Goal: Contribute content: Add original content to the website for others to see

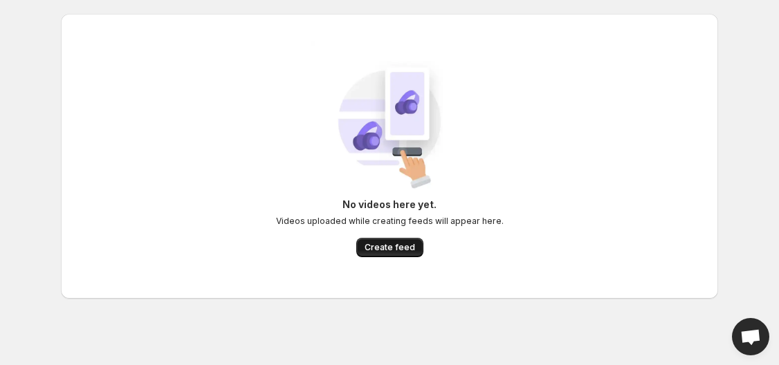
click at [394, 249] on span "Create feed" at bounding box center [390, 247] width 51 height 11
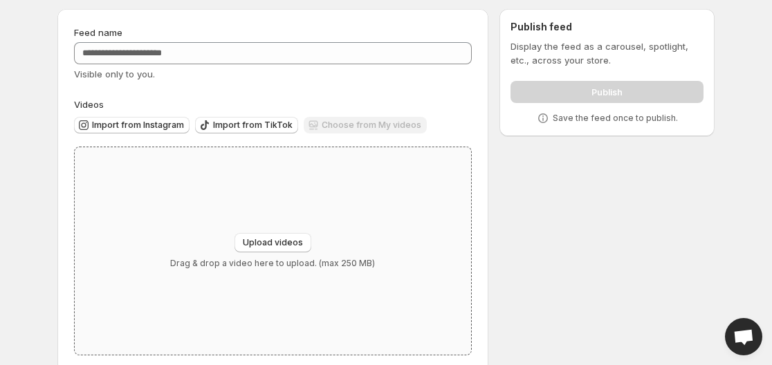
scroll to position [67, 0]
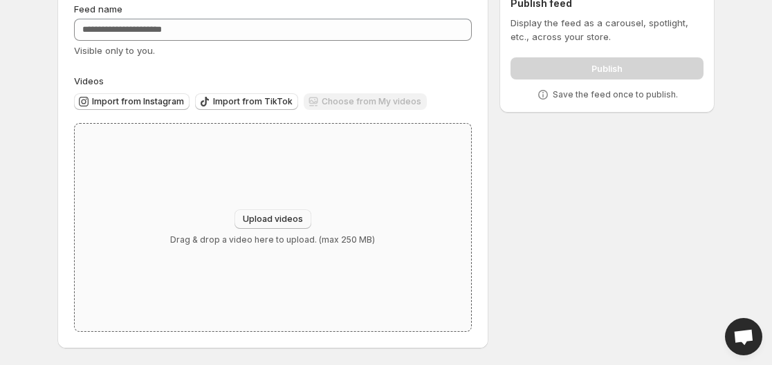
click at [267, 211] on button "Upload videos" at bounding box center [273, 219] width 77 height 19
type input "**********"
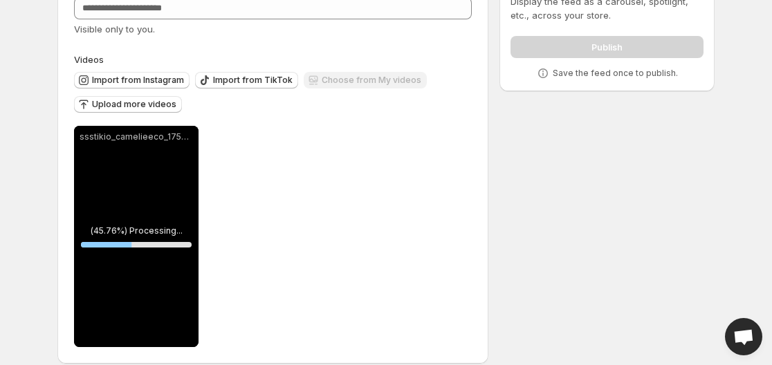
scroll to position [104, 0]
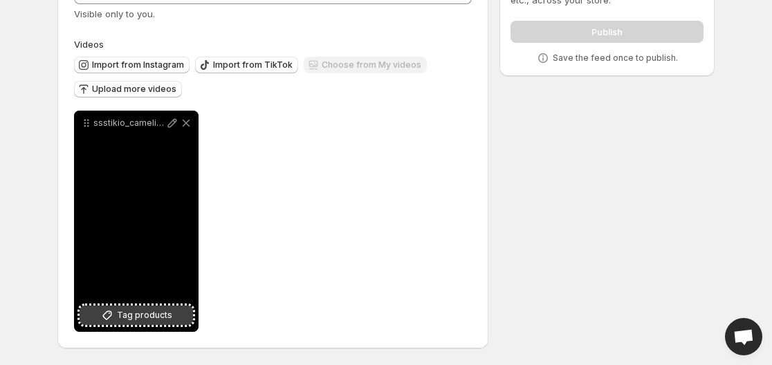
click at [168, 310] on span "Tag products" at bounding box center [144, 316] width 55 height 14
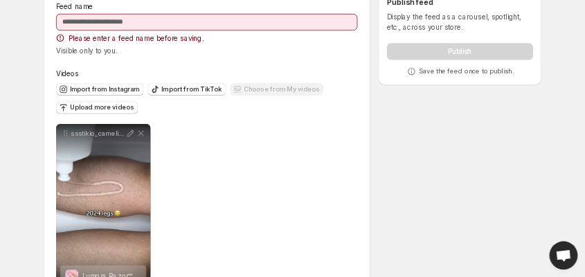
scroll to position [0, 0]
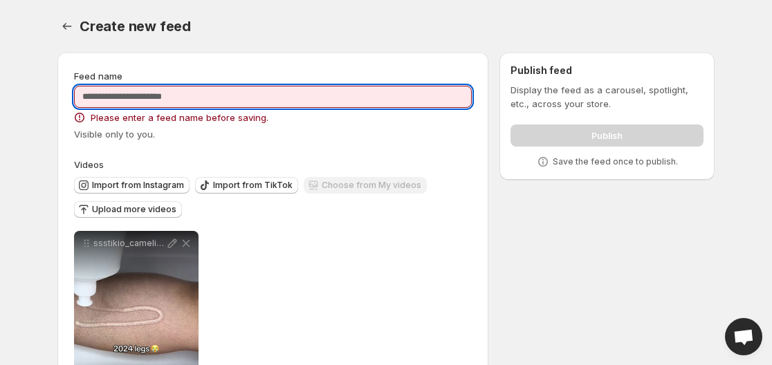
click at [217, 92] on input "Feed name" at bounding box center [273, 97] width 398 height 22
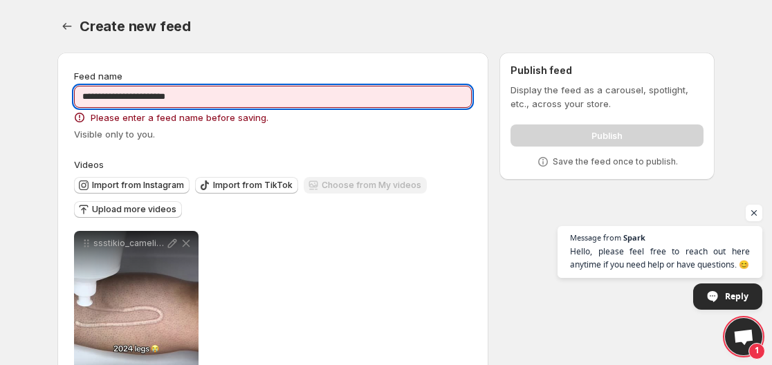
click at [362, 103] on input "**********" at bounding box center [273, 97] width 398 height 22
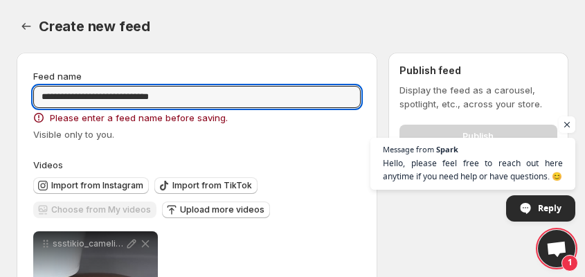
type input "**********"
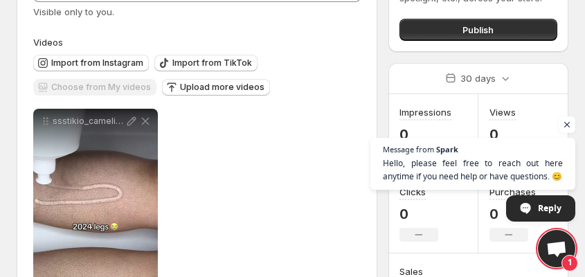
scroll to position [111, 0]
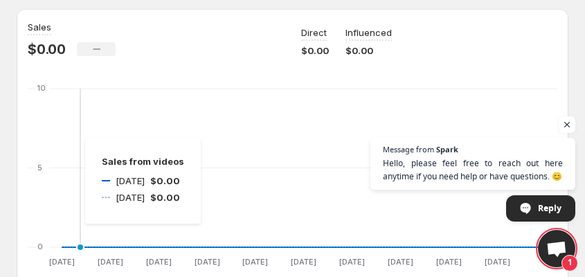
scroll to position [166, 0]
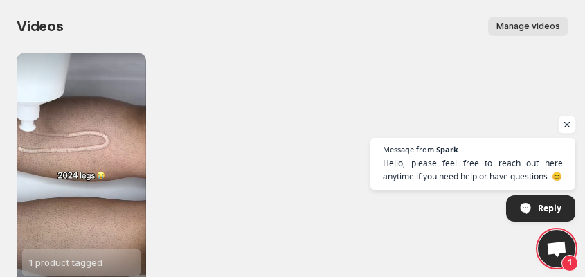
click at [562, 122] on span "Open chat" at bounding box center [566, 124] width 17 height 17
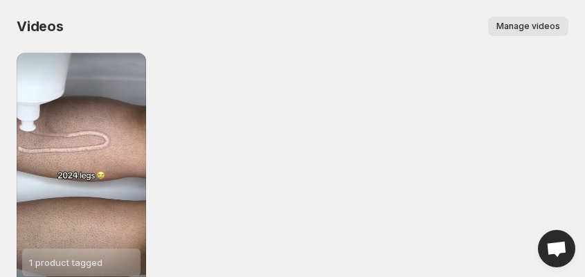
click at [515, 17] on div "Videos. This page is ready Videos Manage videos More actions Manage videos" at bounding box center [292, 26] width 551 height 53
click at [515, 17] on button "Manage videos" at bounding box center [528, 26] width 80 height 19
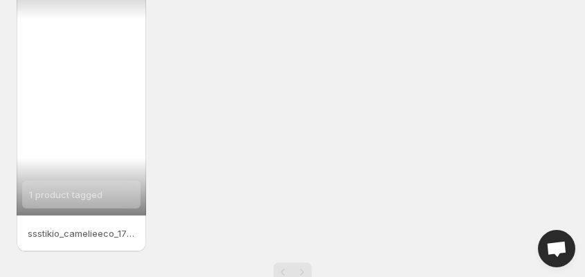
scroll to position [105, 0]
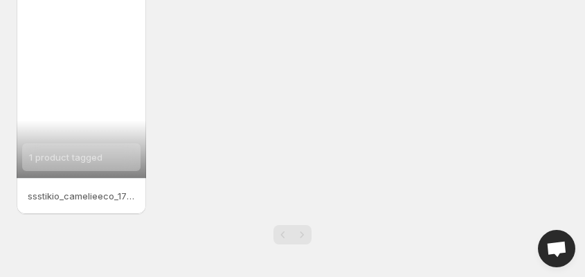
click at [77, 73] on div "1 product tagged" at bounding box center [81, 62] width 129 height 230
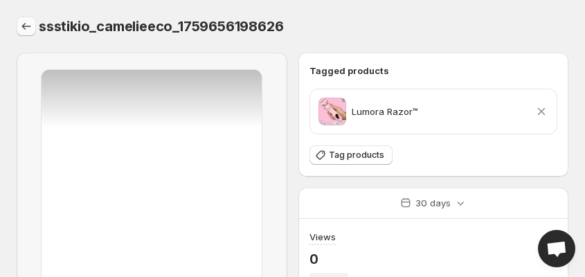
click at [25, 26] on icon "Settings" at bounding box center [26, 26] width 14 height 14
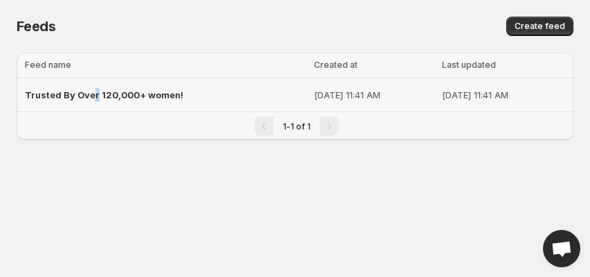
click at [94, 97] on span "Trusted By Over 120,000+ women!" at bounding box center [104, 94] width 158 height 11
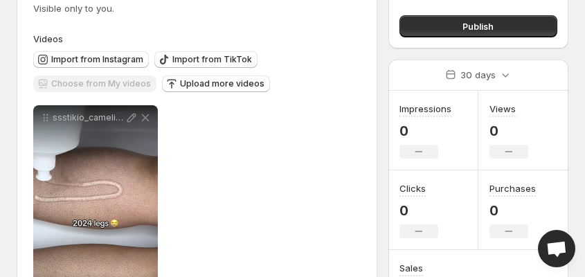
scroll to position [111, 0]
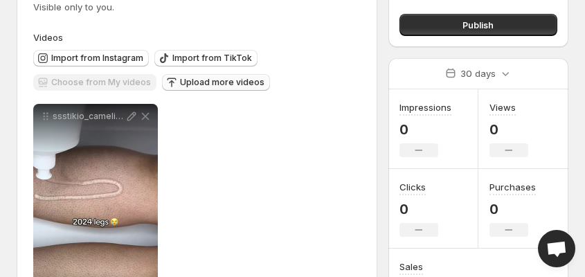
click at [194, 85] on span "Upload more videos" at bounding box center [222, 82] width 84 height 11
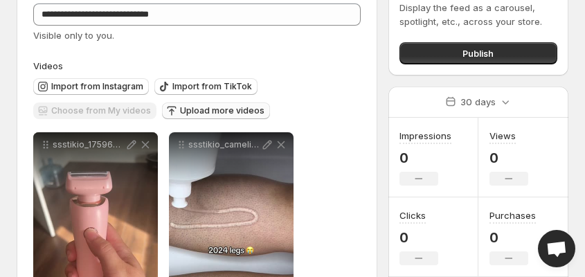
scroll to position [0, 0]
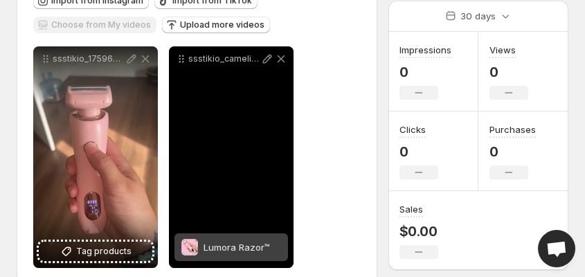
scroll to position [193, 0]
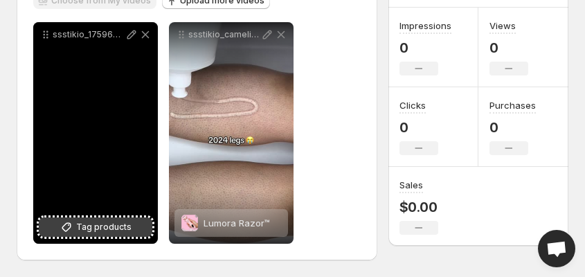
click at [80, 228] on span "Tag products" at bounding box center [103, 227] width 55 height 14
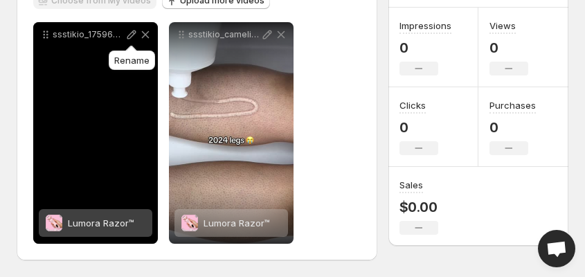
click at [125, 33] on icon at bounding box center [132, 35] width 14 height 14
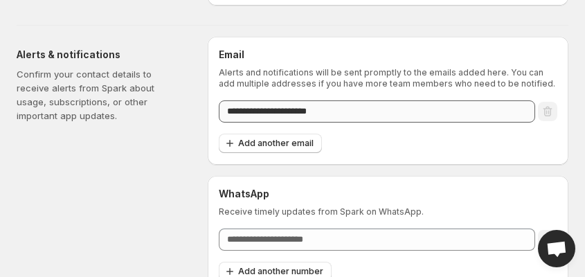
scroll to position [138, 0]
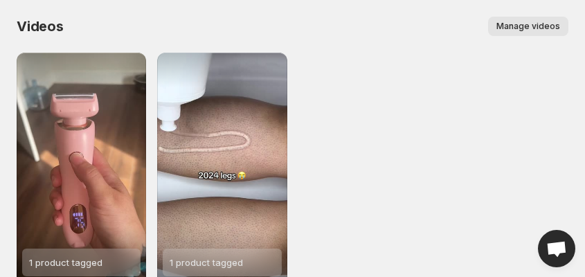
click at [504, 33] on button "Manage videos" at bounding box center [528, 26] width 80 height 19
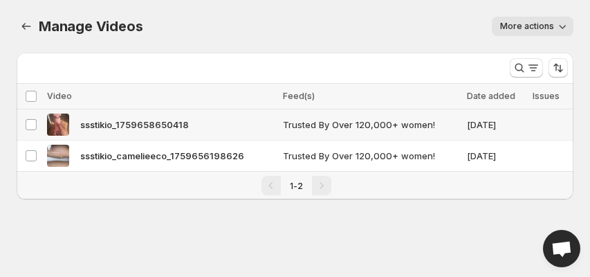
click at [291, 126] on span "Trusted By Over 120,000+ women!" at bounding box center [371, 125] width 176 height 14
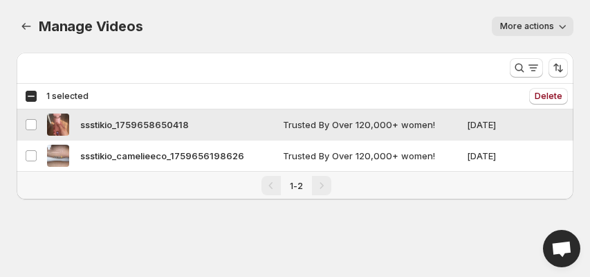
click at [288, 123] on span "Trusted By Over 120,000+ women!" at bounding box center [371, 125] width 176 height 14
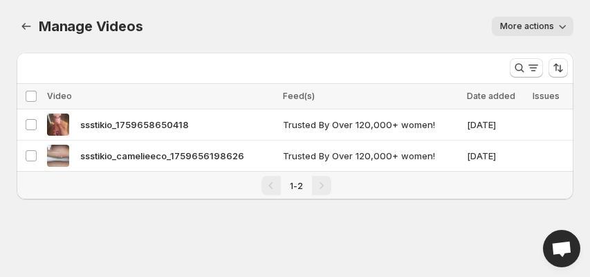
click at [320, 180] on div "Pagination" at bounding box center [321, 185] width 19 height 19
click at [23, 35] on button "Manage Videos" at bounding box center [26, 26] width 19 height 19
